Goal: Task Accomplishment & Management: Manage account settings

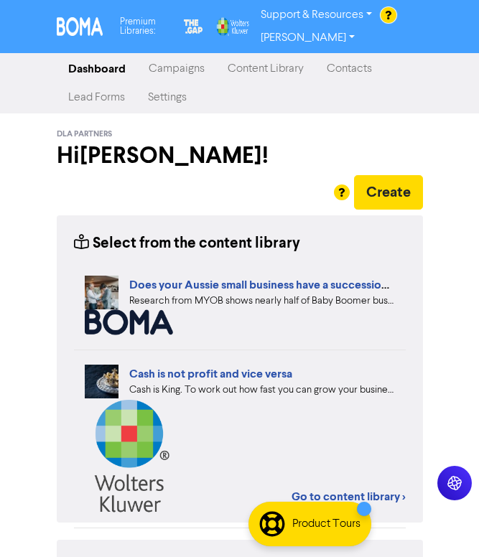
click at [175, 70] on link "Campaigns" at bounding box center [176, 69] width 79 height 29
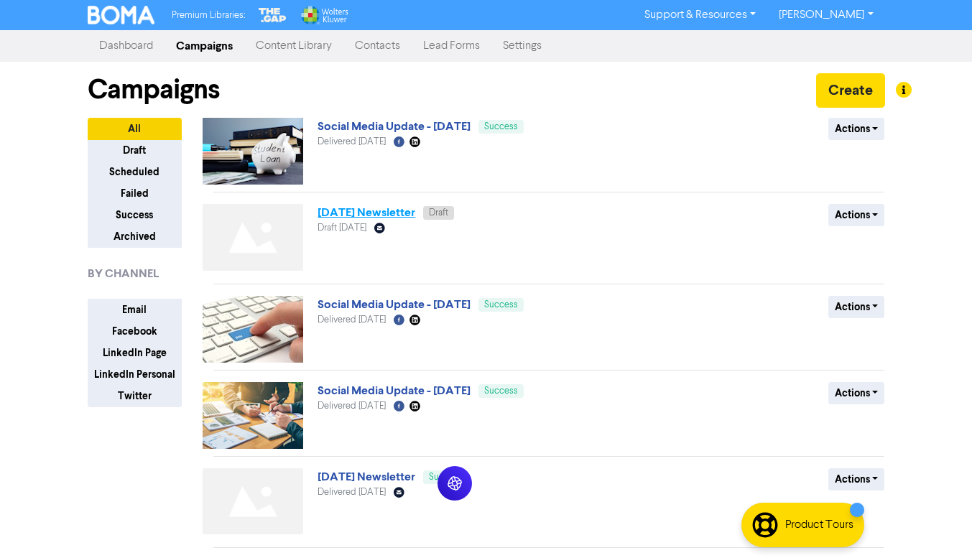
click at [371, 213] on link "[DATE] Newsletter" at bounding box center [366, 212] width 98 height 14
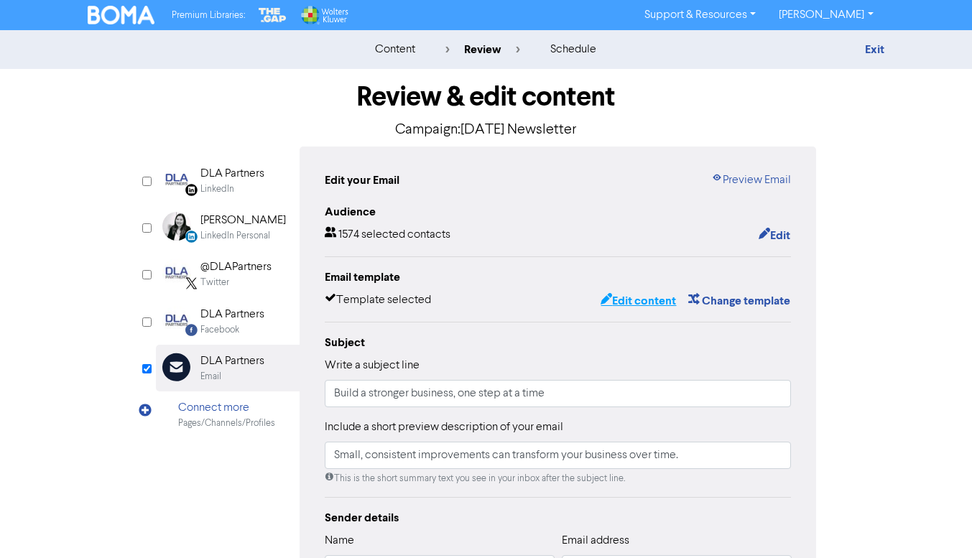
click at [627, 299] on button "Edit content" at bounding box center [638, 301] width 77 height 19
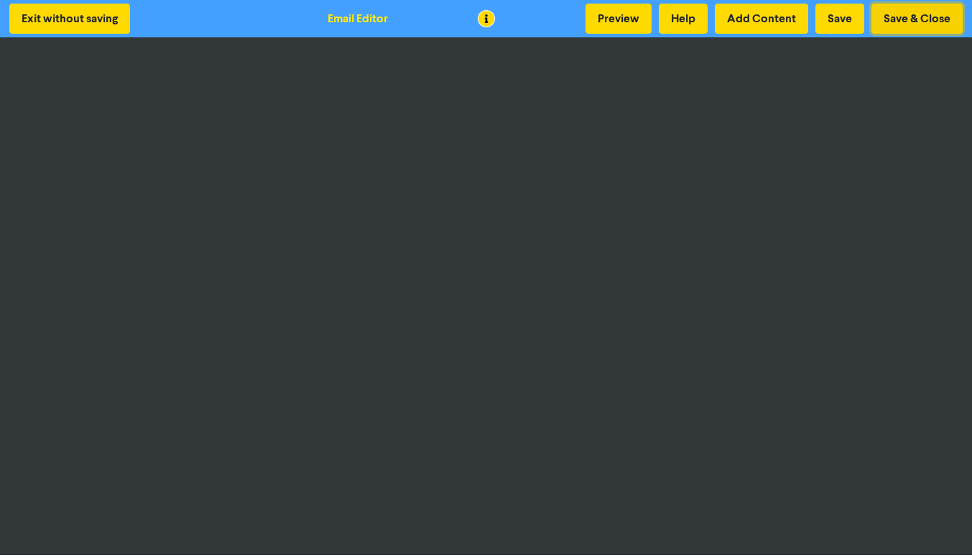
click at [916, 19] on button "Save & Close" at bounding box center [916, 19] width 91 height 30
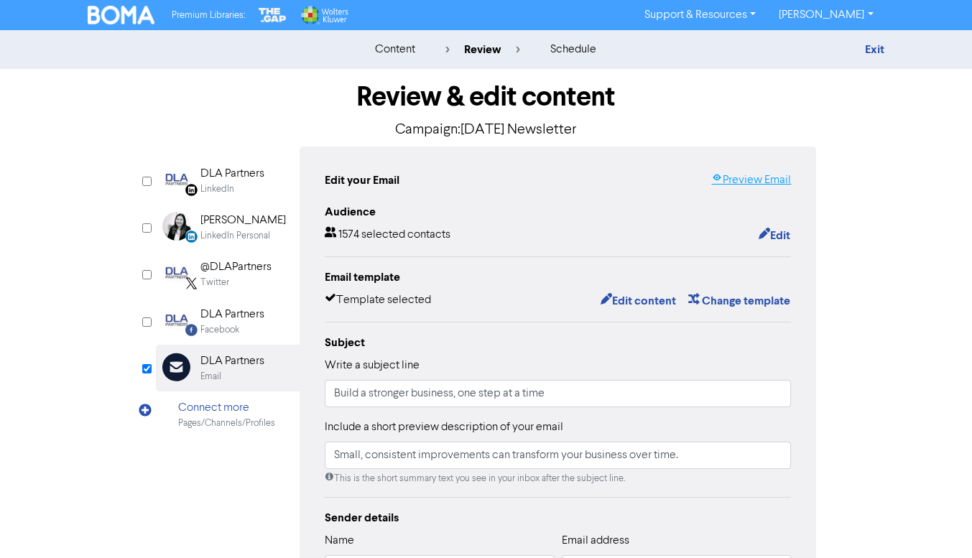
click at [776, 178] on link "Preview Email" at bounding box center [751, 180] width 80 height 17
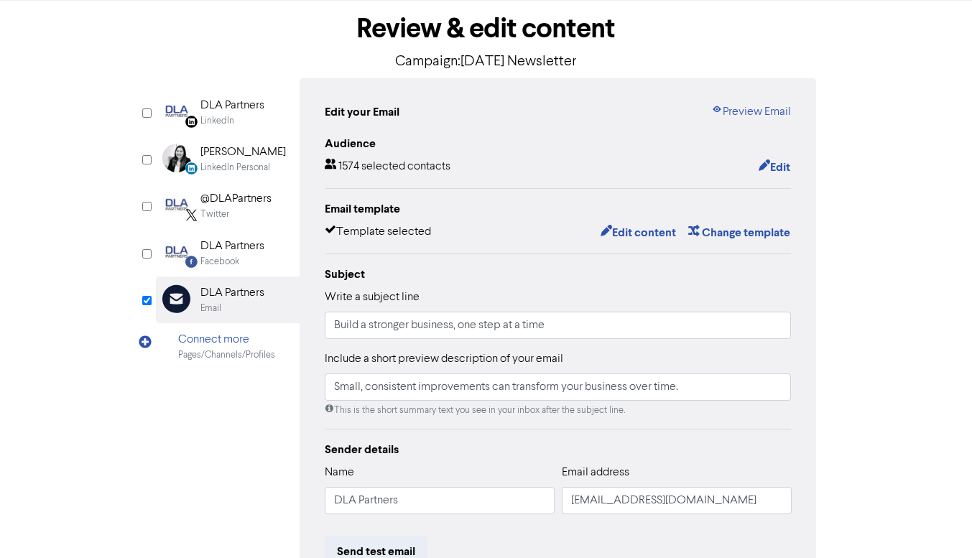
scroll to position [254, 0]
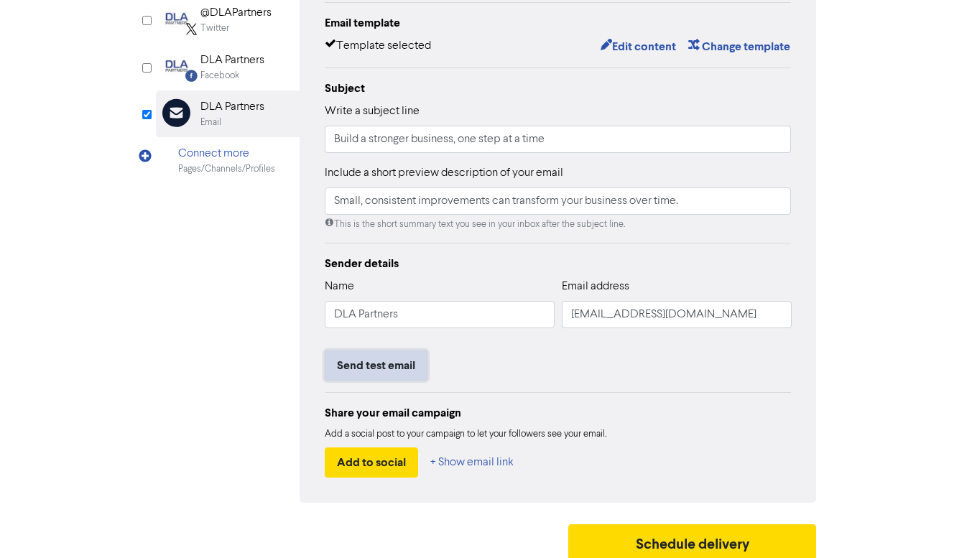
click at [390, 363] on button "Send test email" at bounding box center [376, 365] width 103 height 30
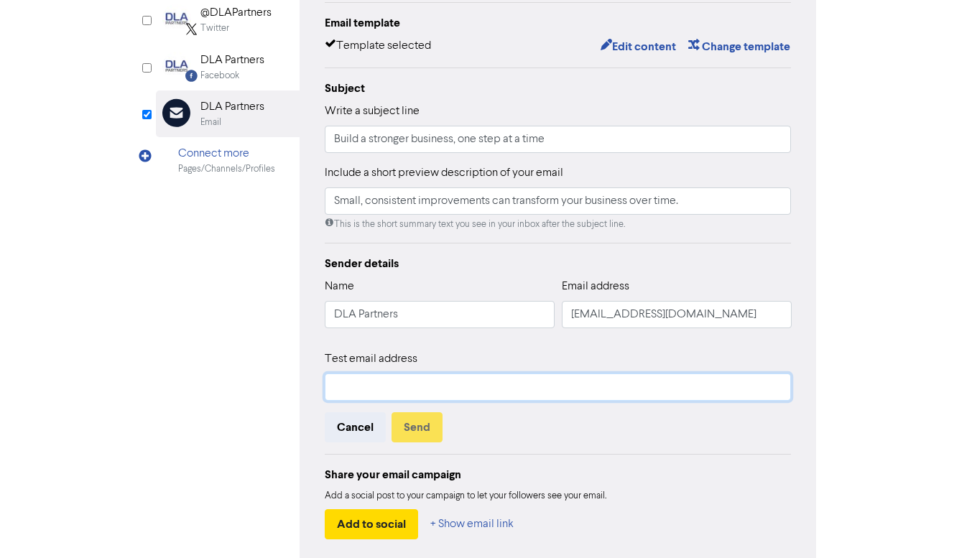
click at [401, 390] on input "text" at bounding box center [558, 386] width 467 height 27
type input "[EMAIL_ADDRESS][DOMAIN_NAME]"
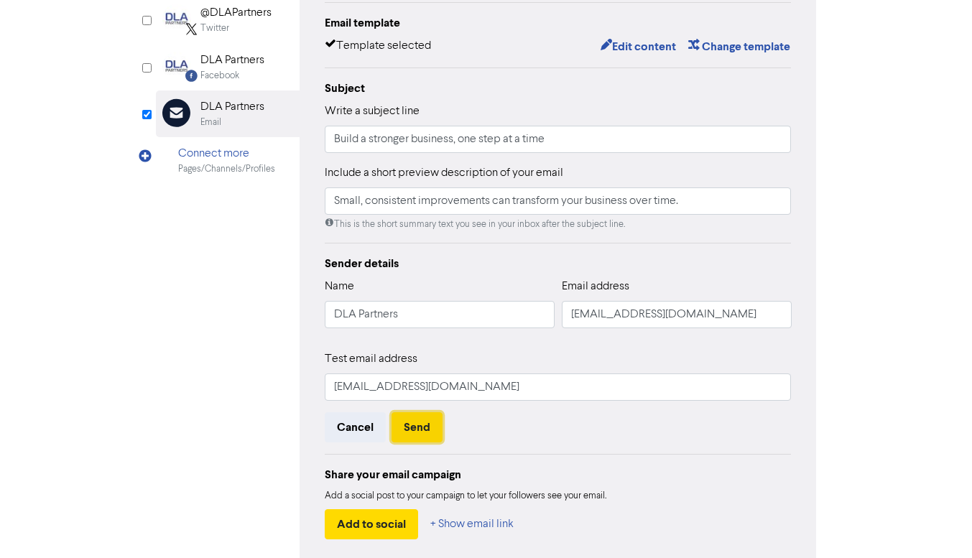
click at [417, 432] on button "Send" at bounding box center [416, 427] width 51 height 30
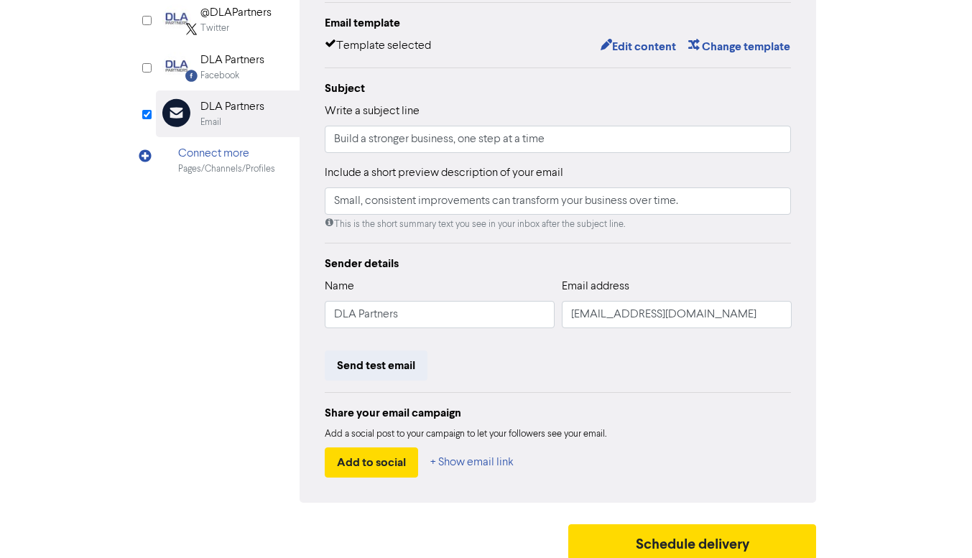
click at [292, 440] on div "LinkedIn Page Created with Sketch. DLA Partners LinkedIn LinkedIn Personal Crea…" at bounding box center [486, 197] width 661 height 610
click at [245, 364] on div "LinkedIn Page Created with Sketch. DLA Partners LinkedIn LinkedIn Personal Crea…" at bounding box center [486, 197] width 661 height 610
